Goal: Feedback & Contribution: Contribute content

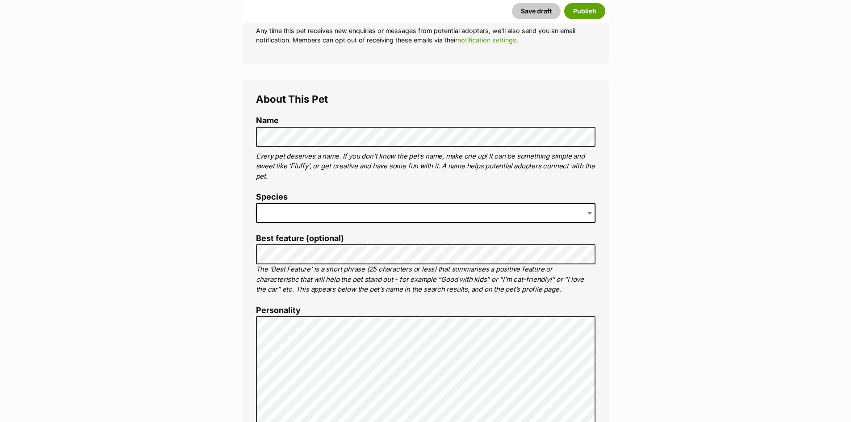
scroll to position [268, 0]
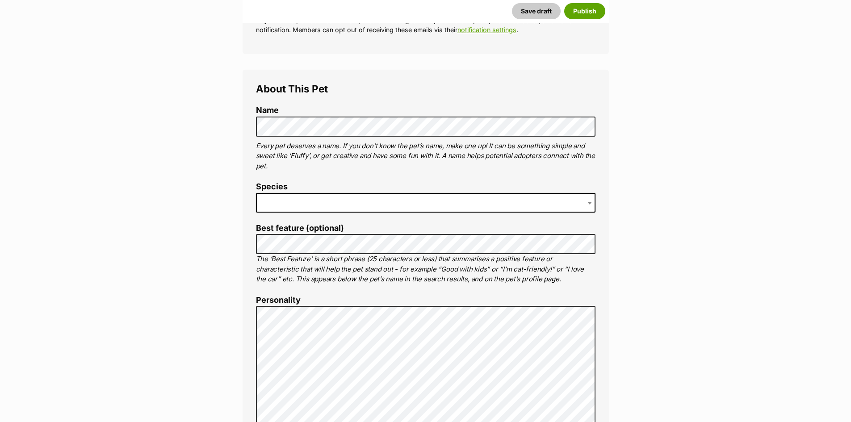
click at [307, 197] on span at bounding box center [426, 203] width 340 height 20
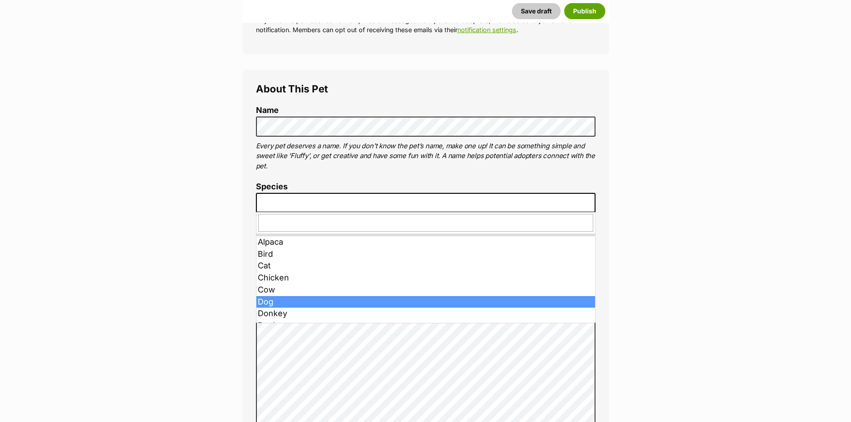
drag, startPoint x: 293, startPoint y: 301, endPoint x: 309, endPoint y: 286, distance: 22.8
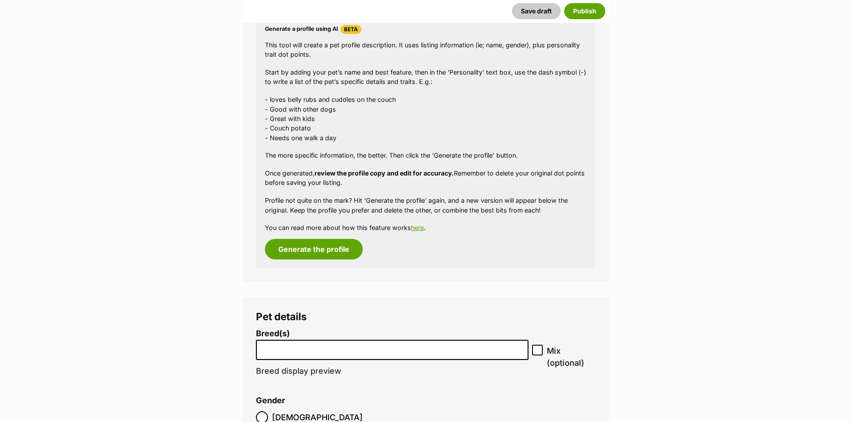
scroll to position [938, 0]
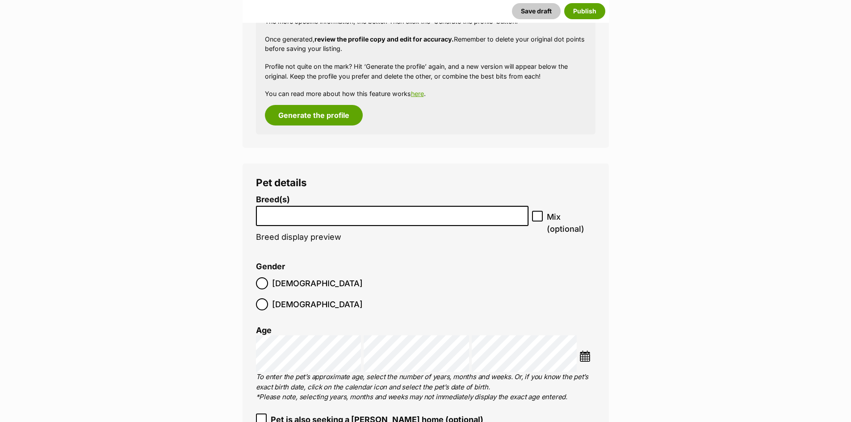
click at [324, 215] on input "search" at bounding box center [392, 213] width 267 height 9
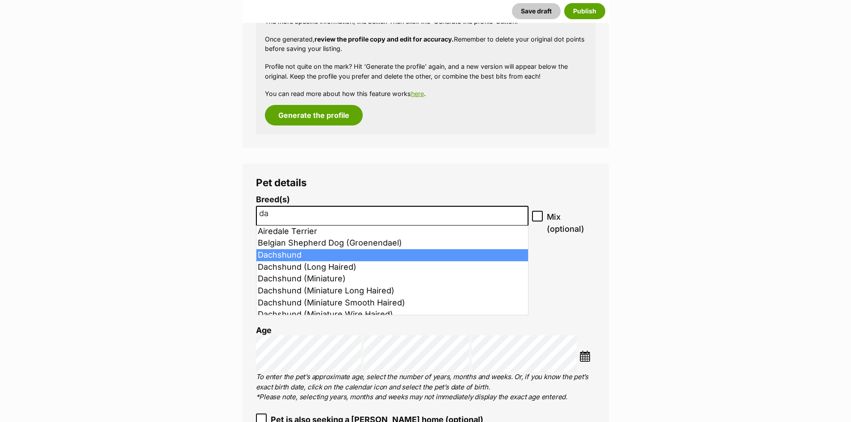
type input "da"
select select "72"
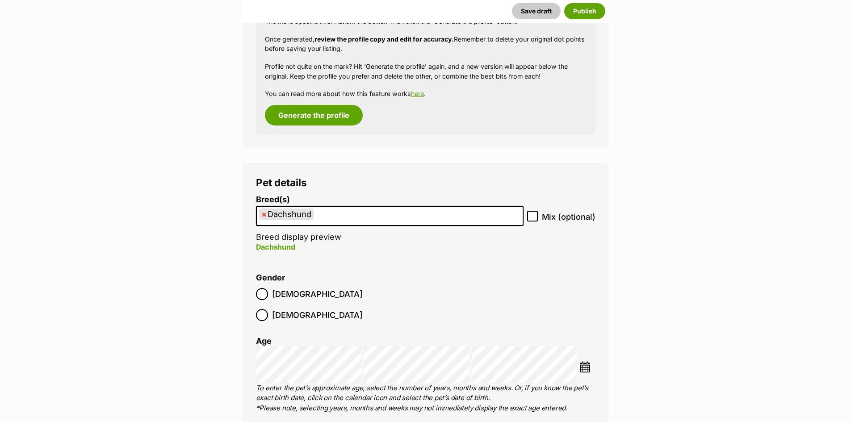
click at [535, 216] on icon at bounding box center [532, 216] width 6 height 6
click at [535, 216] on input "Mix (optional)" at bounding box center [532, 216] width 11 height 11
checkbox input "true"
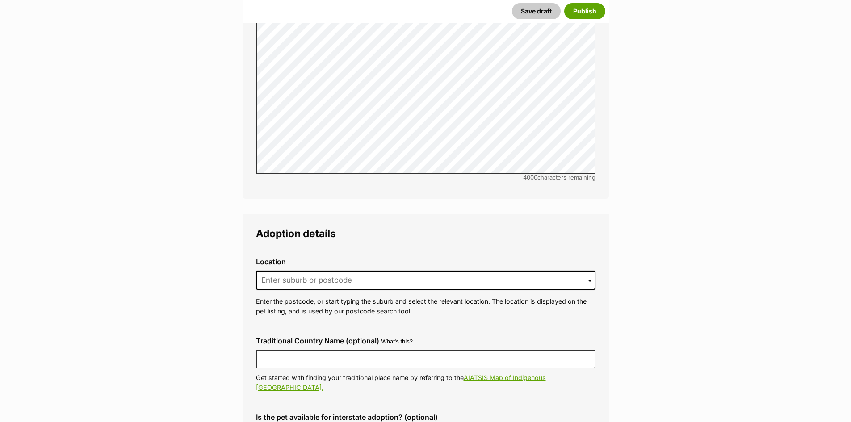
scroll to position [1877, 0]
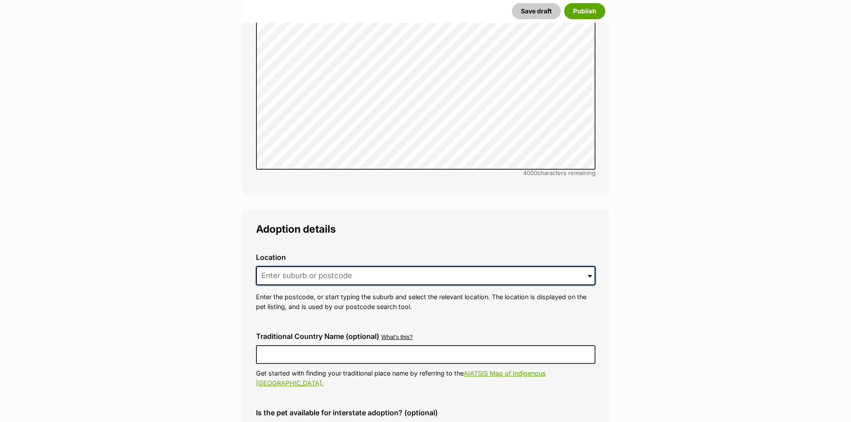
drag, startPoint x: 506, startPoint y: 255, endPoint x: 500, endPoint y: 253, distance: 6.9
click at [506, 266] on input at bounding box center [426, 276] width 340 height 20
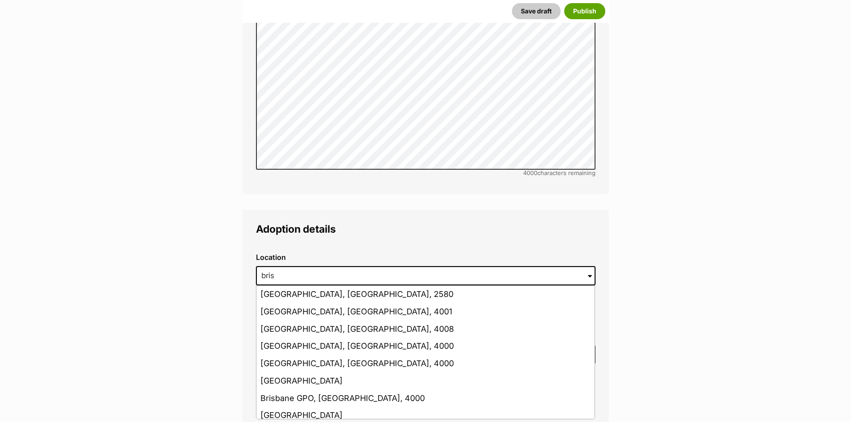
click at [334, 303] on li "Brisbane, Queensland, 4001" at bounding box center [425, 311] width 338 height 17
type input "Brisbane, Queensland, 4001"
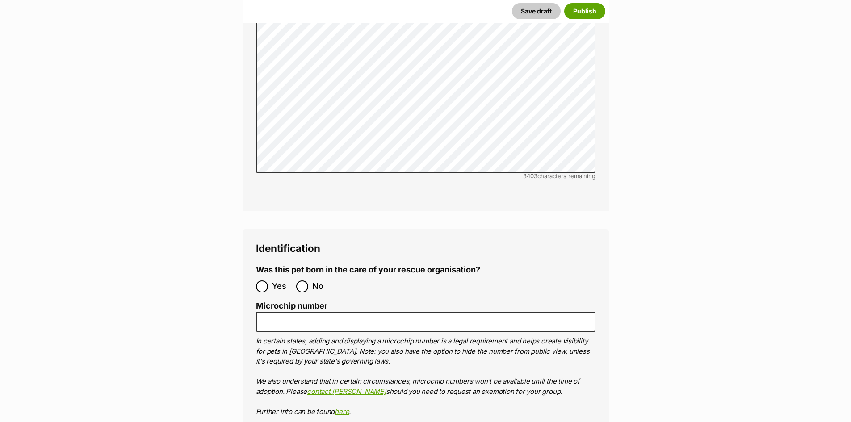
scroll to position [2726, 0]
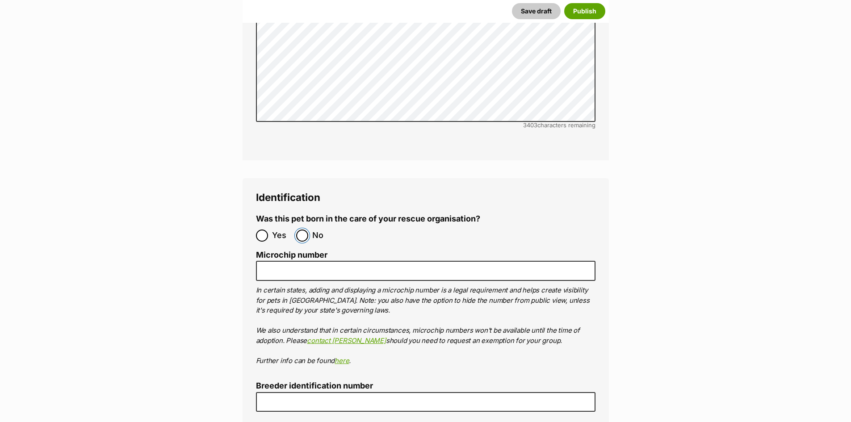
click at [300, 230] on input "No" at bounding box center [302, 236] width 12 height 12
radio input "true"
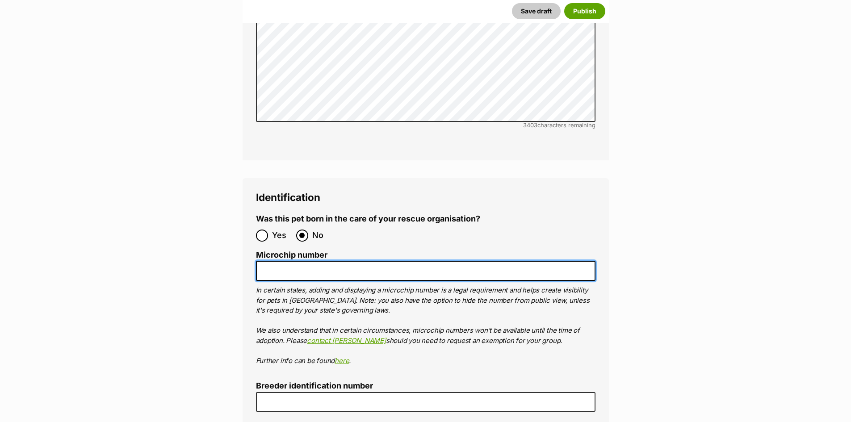
click at [282, 261] on input "Microchip number" at bounding box center [426, 271] width 340 height 20
paste input "956000017532787"
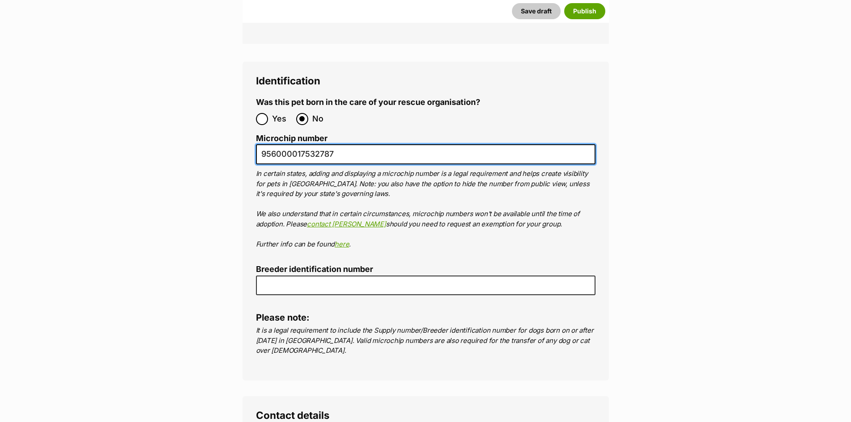
scroll to position [2860, 0]
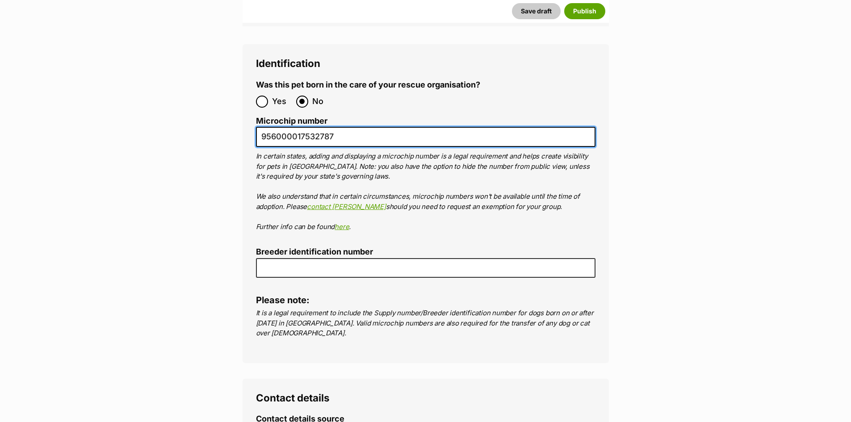
type input "956000017532787"
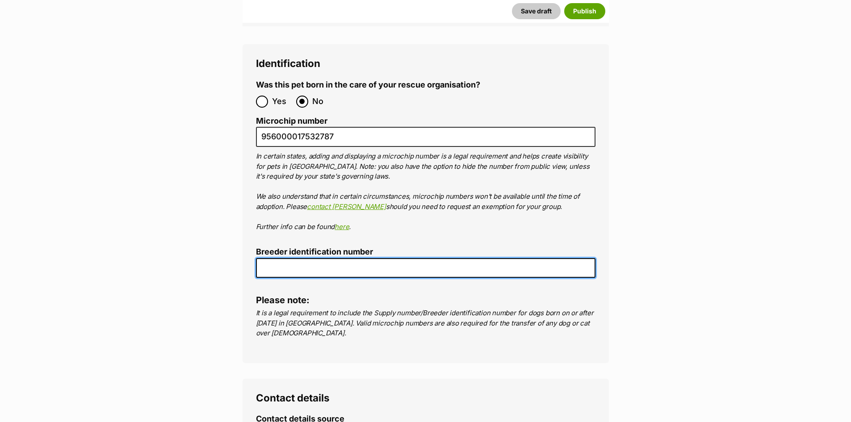
click at [353, 258] on input "Breeder identification number" at bounding box center [426, 268] width 340 height 20
type input "re243936"
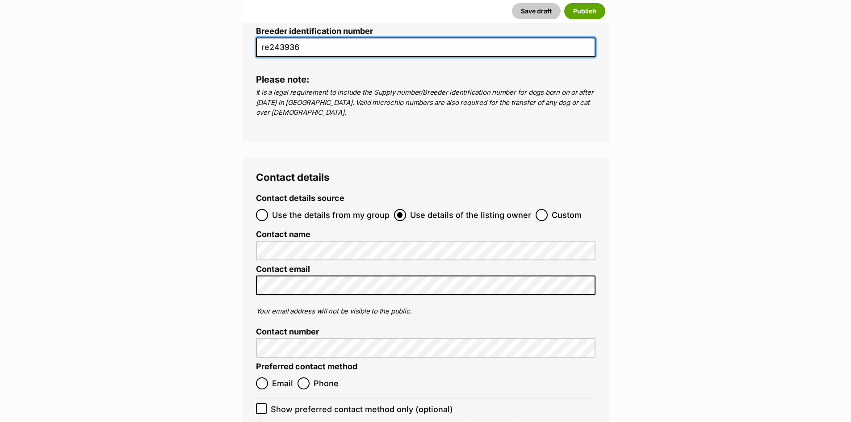
scroll to position [3083, 0]
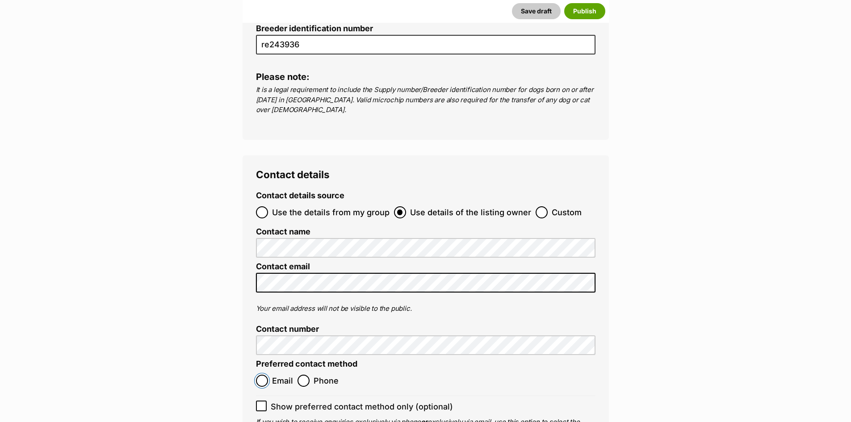
click at [261, 375] on input "Email" at bounding box center [262, 381] width 12 height 12
radio input "true"
drag, startPoint x: 208, startPoint y: 8, endPoint x: 233, endPoint y: 23, distance: 28.7
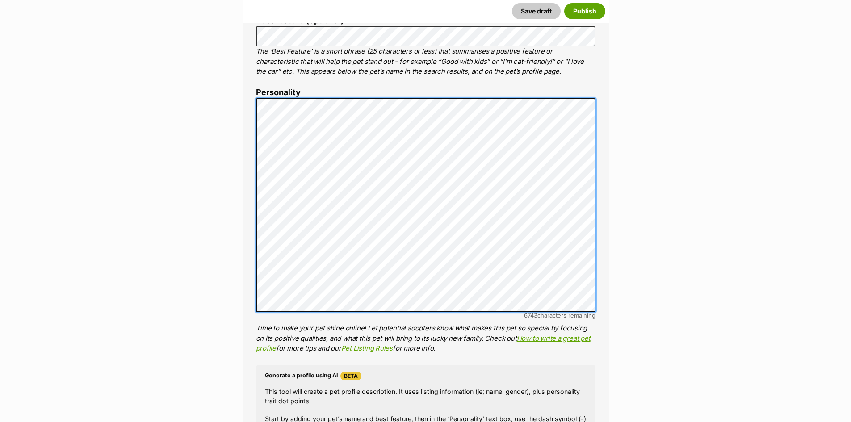
scroll to position [492, 0]
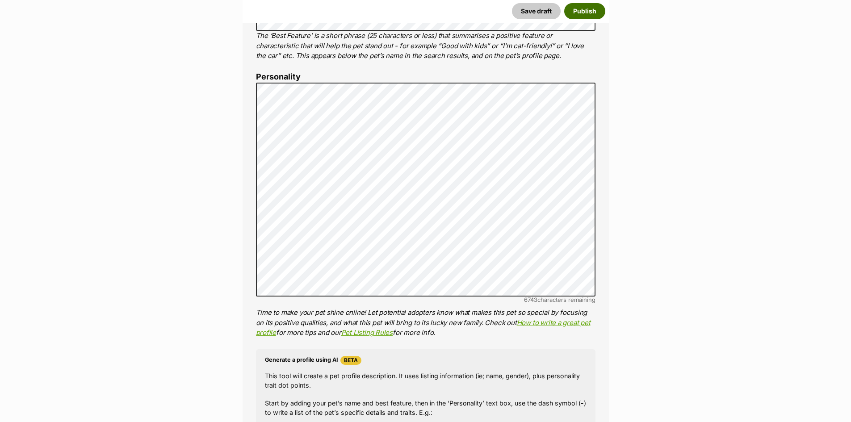
click at [582, 9] on button "Publish" at bounding box center [584, 11] width 41 height 16
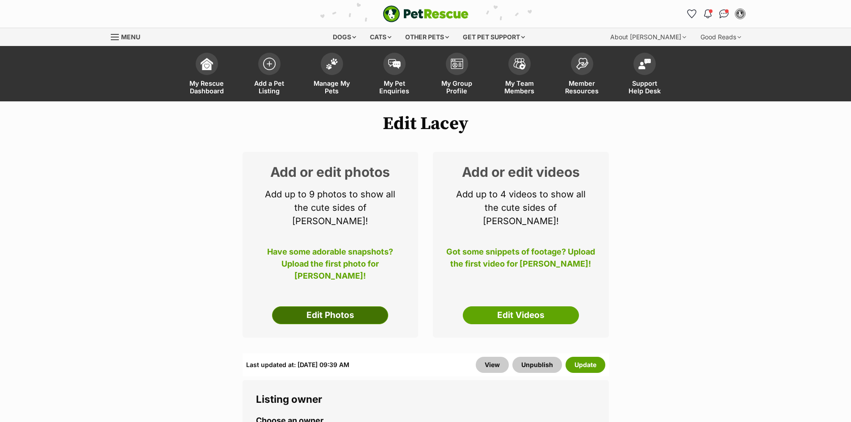
click at [293, 307] on link "Edit Photos" at bounding box center [330, 316] width 116 height 18
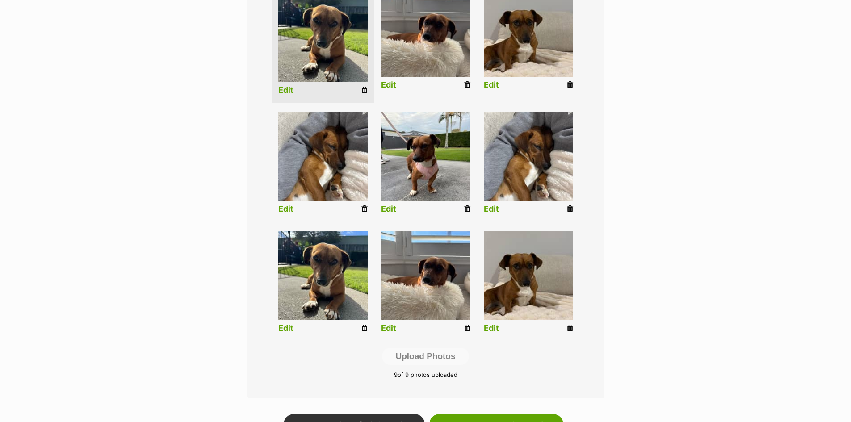
scroll to position [268, 0]
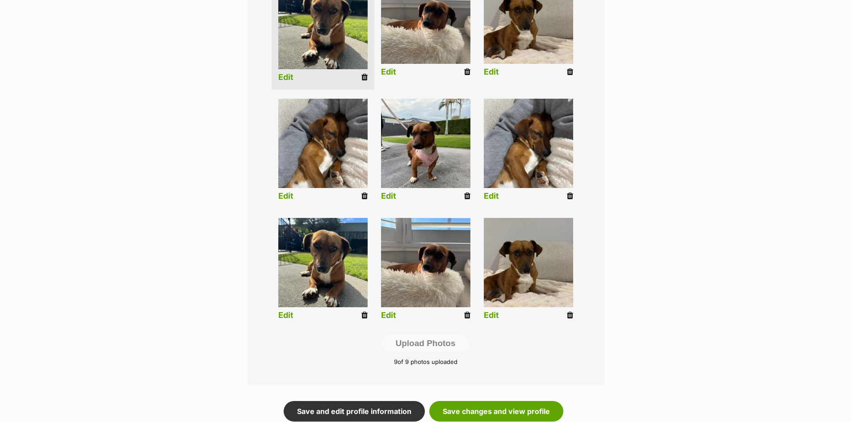
click at [570, 315] on icon at bounding box center [570, 315] width 6 height 8
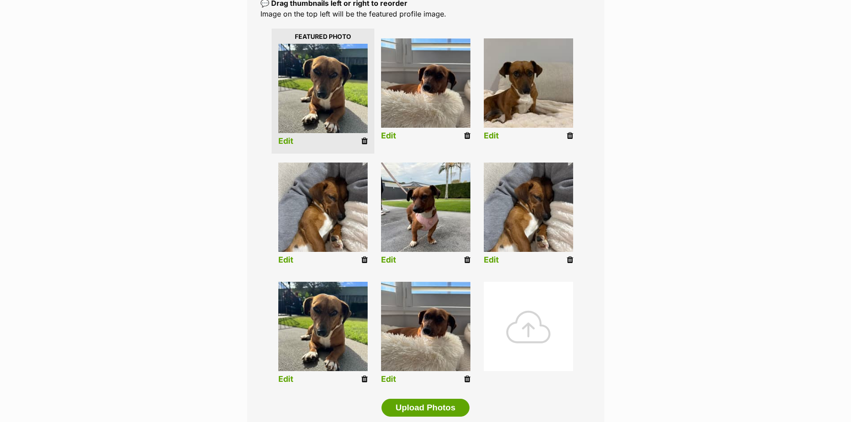
scroll to position [223, 0]
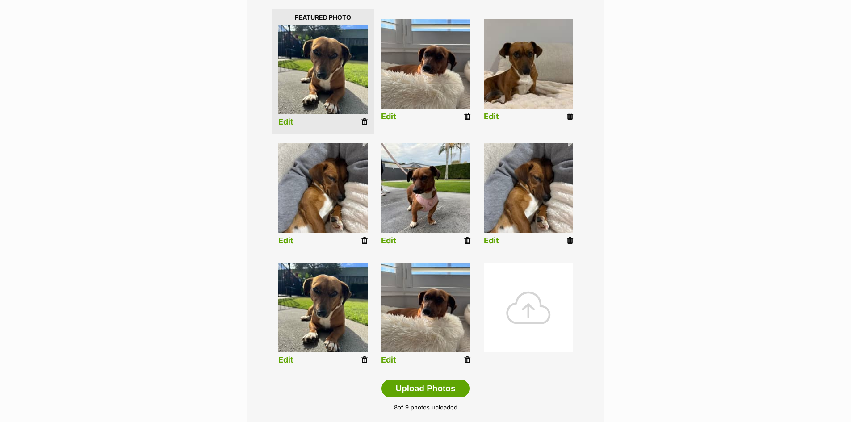
click at [364, 360] on icon at bounding box center [364, 360] width 6 height 8
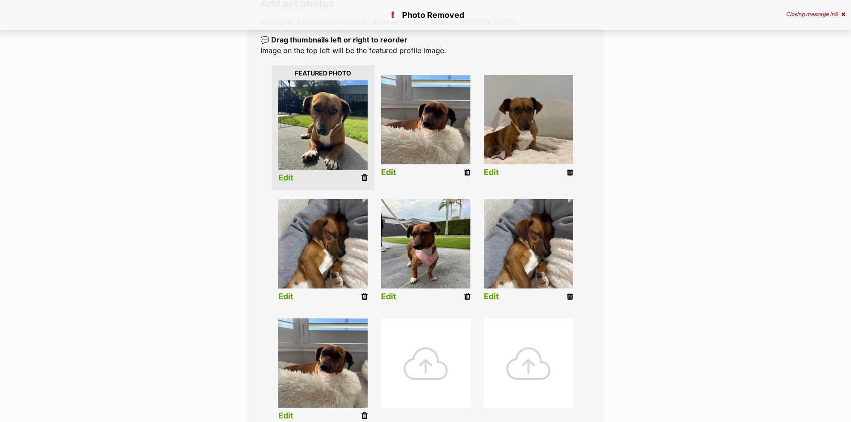
scroll to position [179, 0]
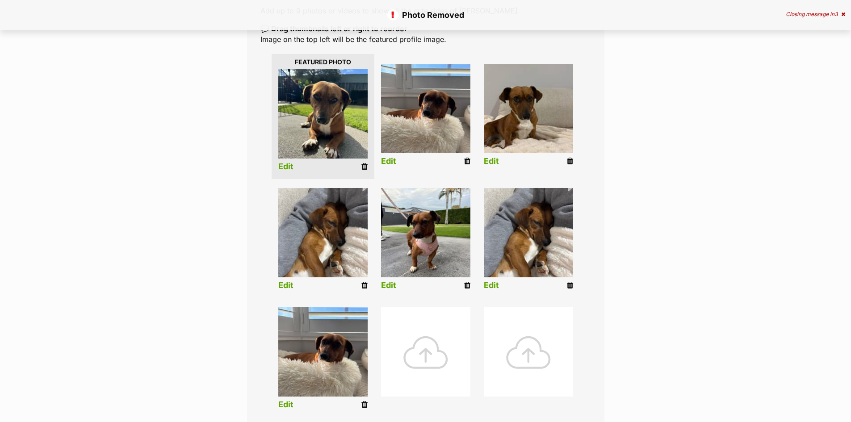
click at [363, 403] on icon at bounding box center [364, 405] width 6 height 8
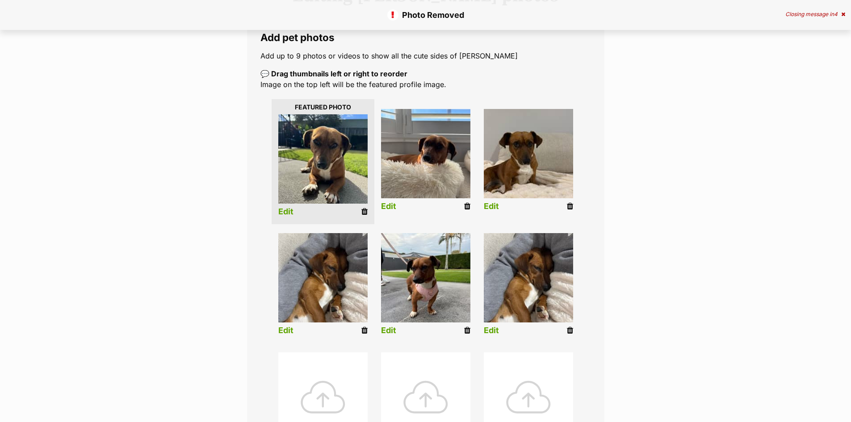
scroll to position [134, 0]
click at [570, 326] on icon at bounding box center [570, 330] width 6 height 8
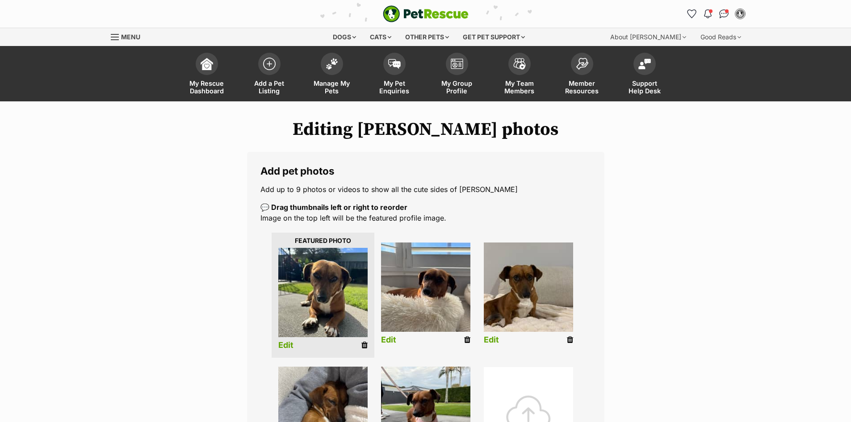
click at [282, 346] on link "Edit" at bounding box center [285, 345] width 15 height 9
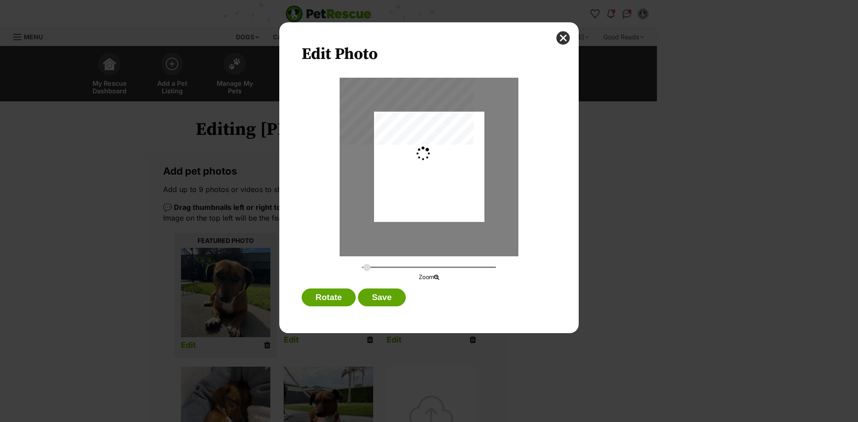
type input "0.2744"
click at [384, 295] on button "Save" at bounding box center [381, 298] width 47 height 18
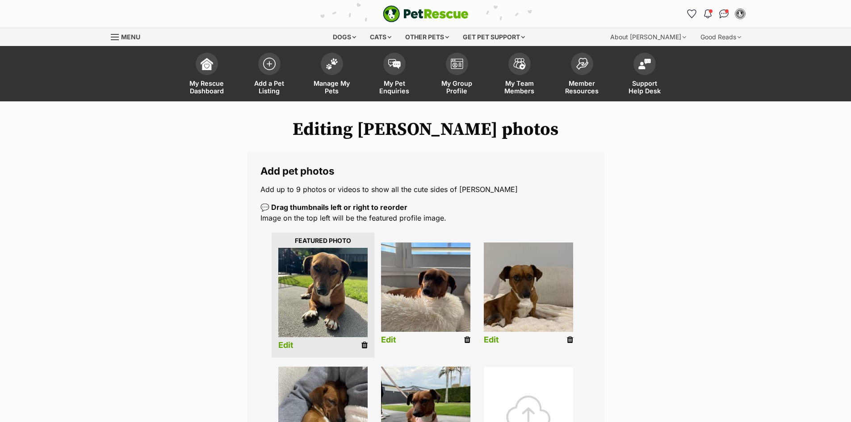
click at [388, 340] on link "Edit" at bounding box center [388, 340] width 15 height 9
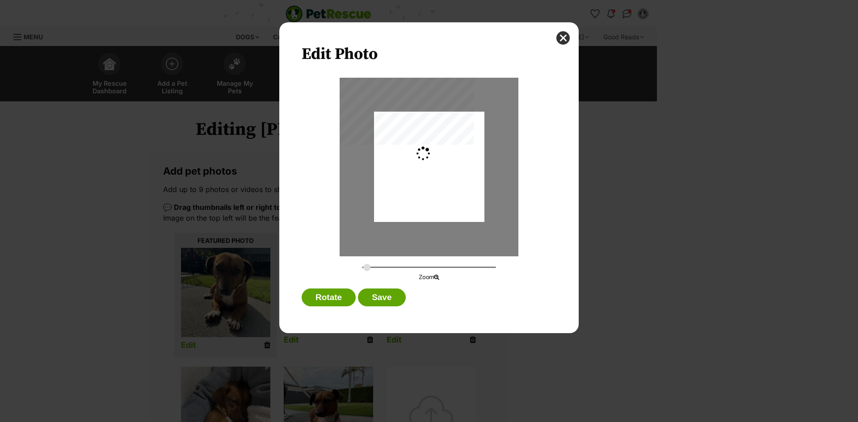
type input "0.2744"
click at [386, 298] on button "Save" at bounding box center [381, 298] width 47 height 18
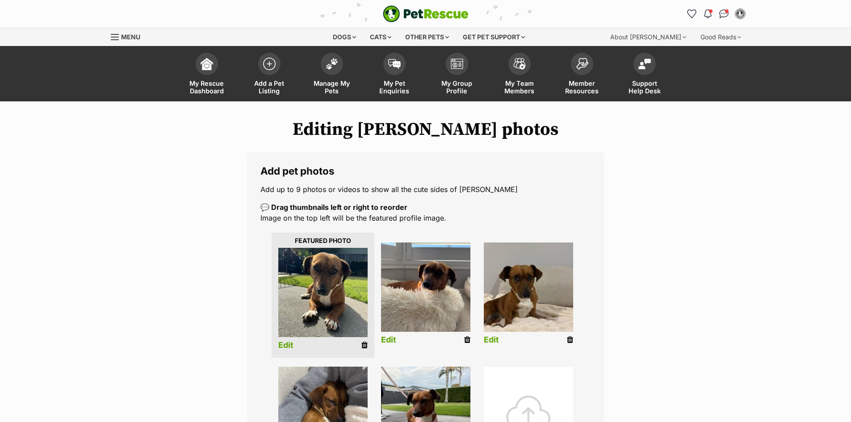
click at [493, 340] on link "Edit" at bounding box center [491, 340] width 15 height 9
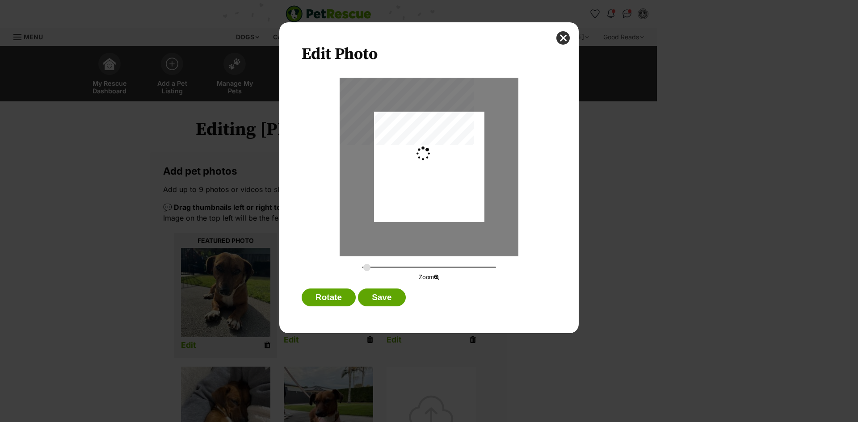
type input "0.2744"
click at [380, 295] on button "Save" at bounding box center [381, 298] width 47 height 18
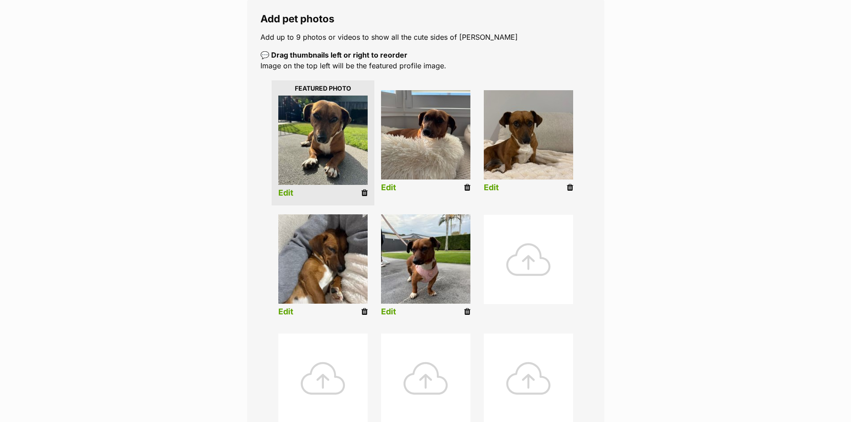
scroll to position [179, 0]
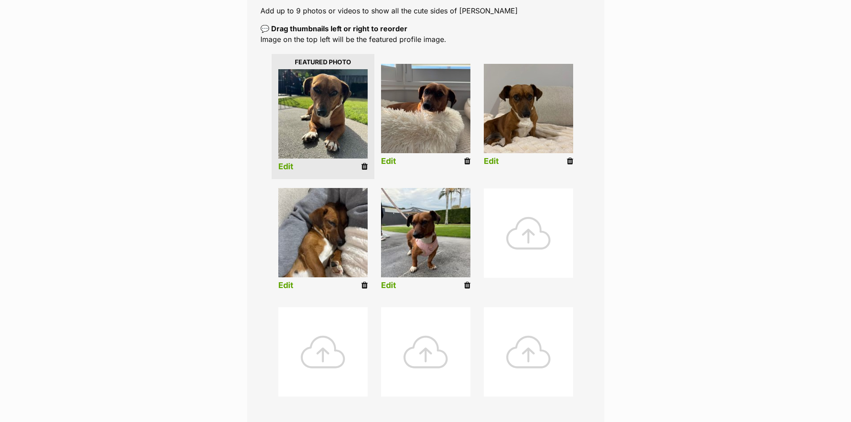
click at [282, 283] on link "Edit" at bounding box center [285, 285] width 15 height 9
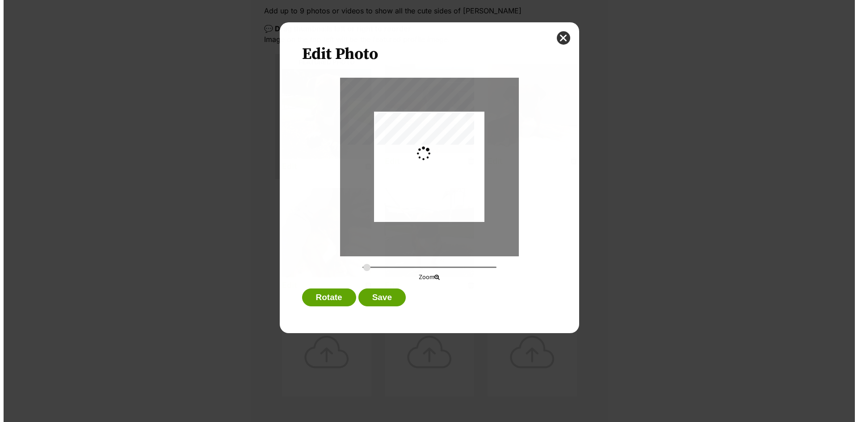
scroll to position [0, 0]
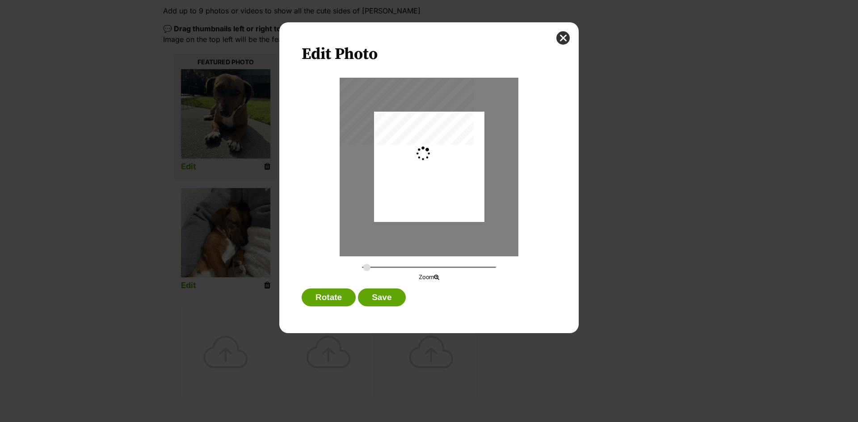
type input "0.2744"
click at [378, 298] on button "Save" at bounding box center [381, 298] width 47 height 18
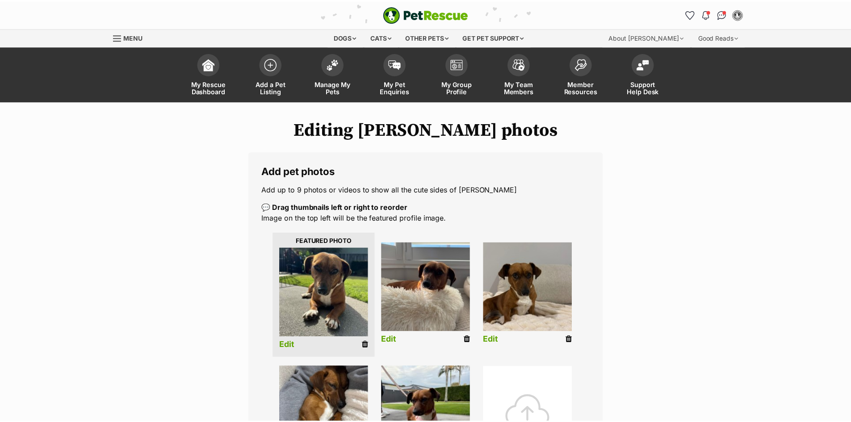
scroll to position [179, 0]
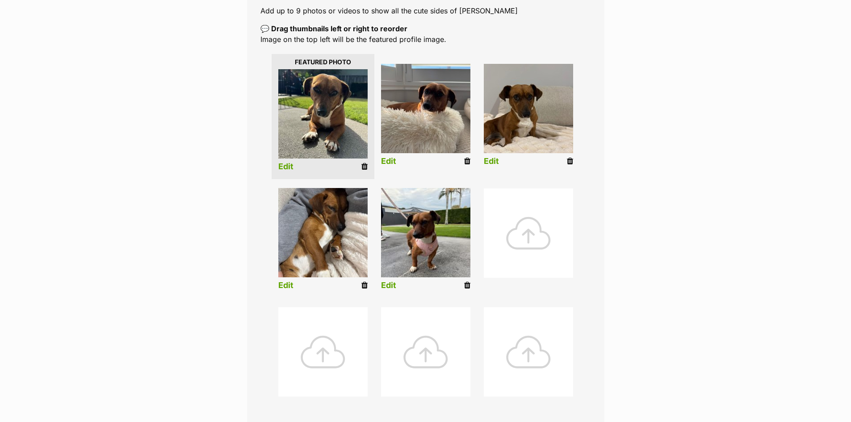
click at [384, 284] on link "Edit" at bounding box center [388, 285] width 15 height 9
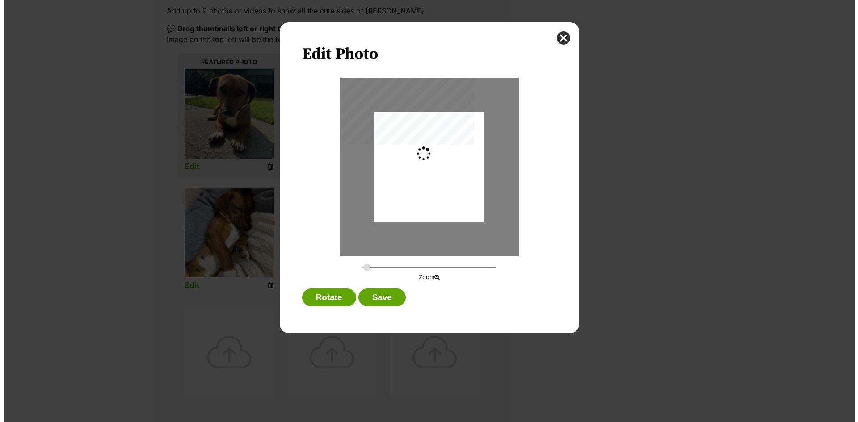
scroll to position [0, 0]
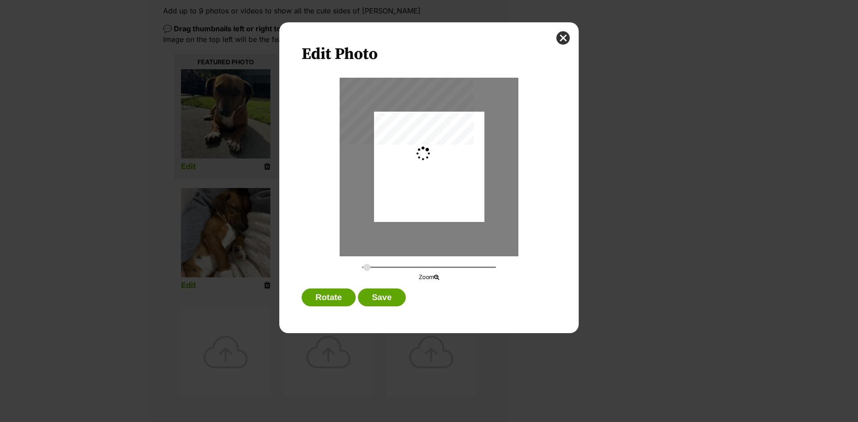
type input "0.2744"
drag, startPoint x: 435, startPoint y: 209, endPoint x: 437, endPoint y: 222, distance: 13.1
click at [437, 222] on div "Dialog Window - Close (Press escape to close)" at bounding box center [429, 178] width 110 height 147
click at [382, 298] on button "Save" at bounding box center [381, 298] width 47 height 18
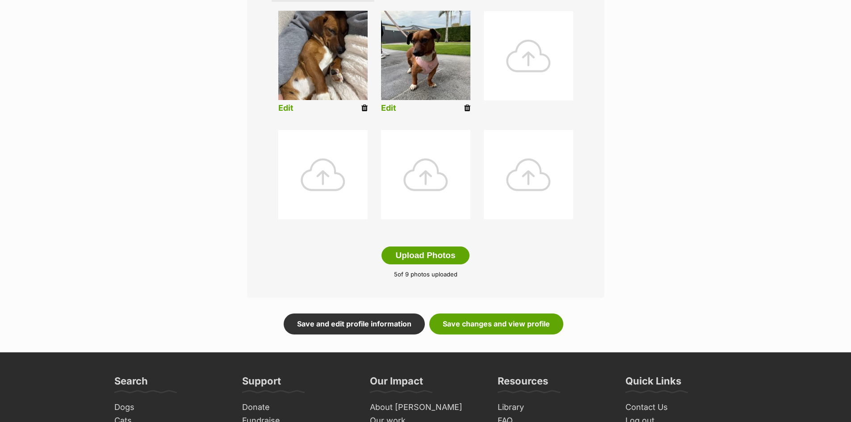
scroll to position [357, 0]
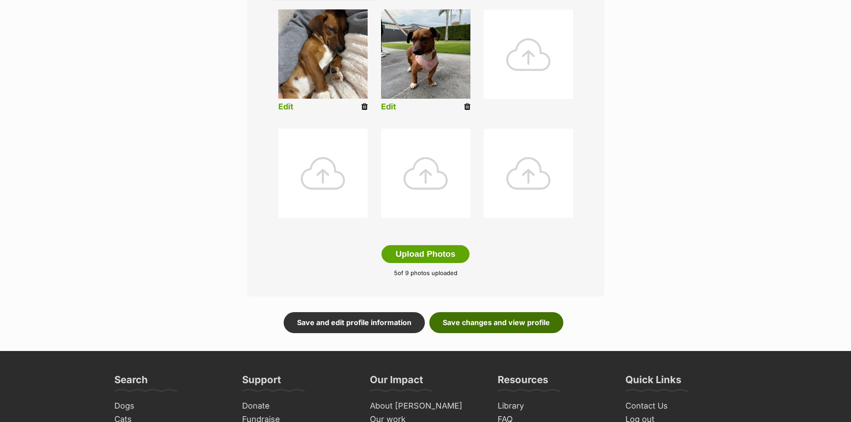
click at [486, 320] on link "Save changes and view profile" at bounding box center [496, 322] width 134 height 21
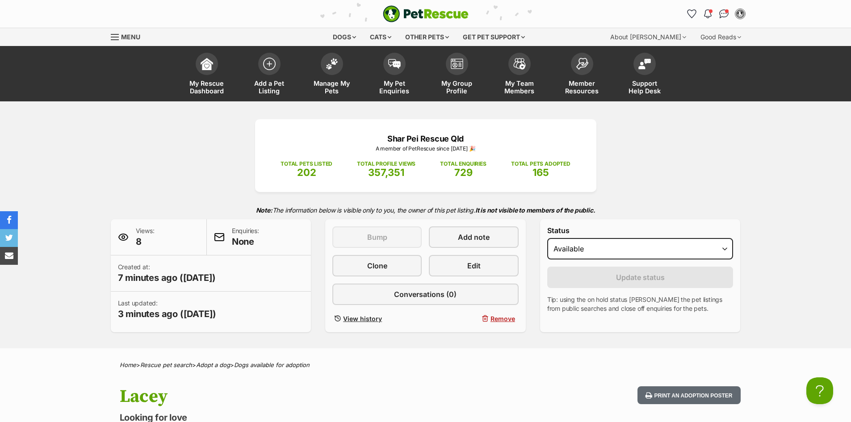
click at [70, 165] on div "Shar Pei Rescue Qld A member of PetRescue since [DATE] 🎉 TOTAL PETS LISTED 202 …" at bounding box center [425, 224] width 851 height 247
